Goal: Find specific fact

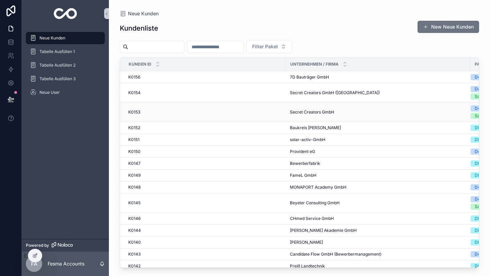
click at [178, 111] on div "K0153 K0153" at bounding box center [204, 111] width 153 height 5
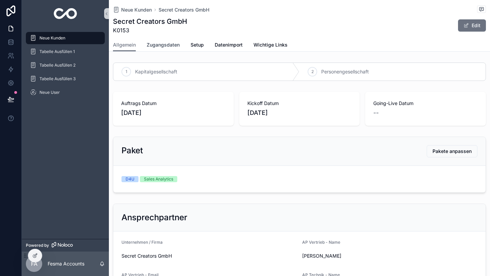
click at [167, 46] on span "Zugangsdaten" at bounding box center [163, 44] width 33 height 7
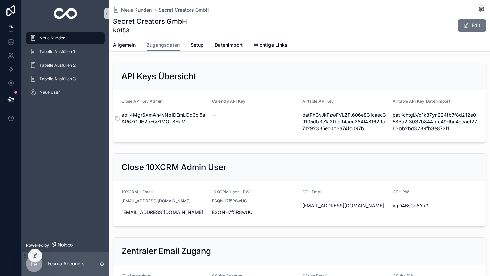
click at [147, 114] on span "api_4Mgr6XmAn4vNbIDEmLOq3c.5sAR6ZCUH2bEQZIMOL8HuM" at bounding box center [163, 119] width 85 height 14
copy div "api_4Mgr6XmAn4vNbIDEmLOq3c.5sAR6ZCUH2bEQZIMOL8HuM"
